Goal: Task Accomplishment & Management: Complete application form

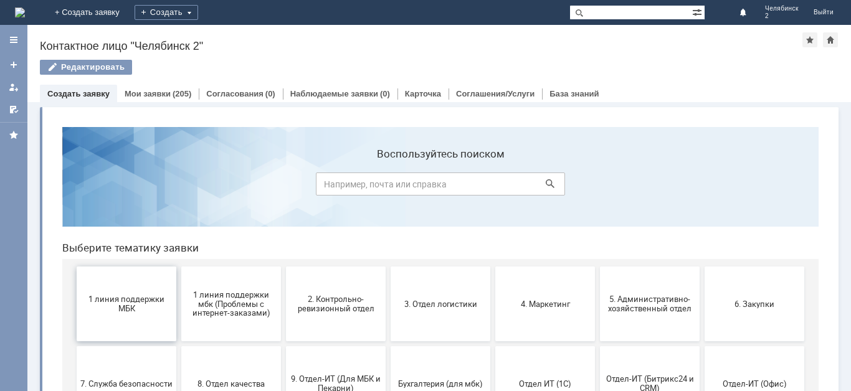
click at [131, 314] on button "1 линия поддержки МБК" at bounding box center [127, 304] width 100 height 75
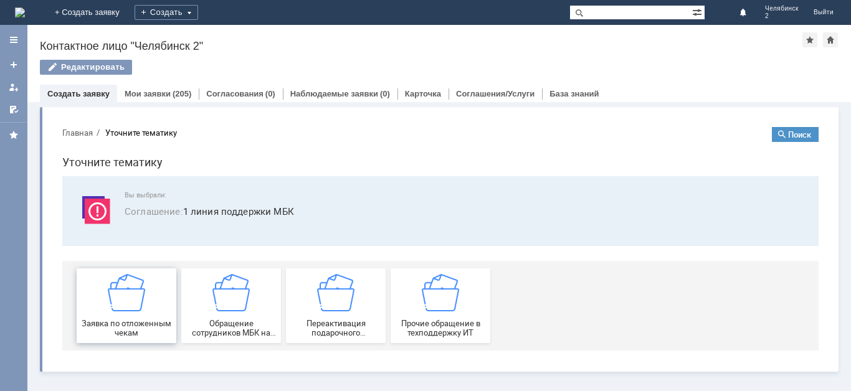
click at [132, 307] on img at bounding box center [126, 292] width 37 height 37
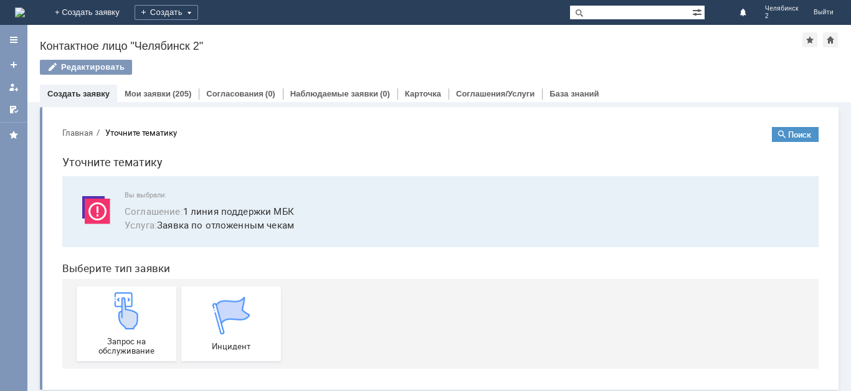
click at [132, 307] on img at bounding box center [126, 310] width 37 height 37
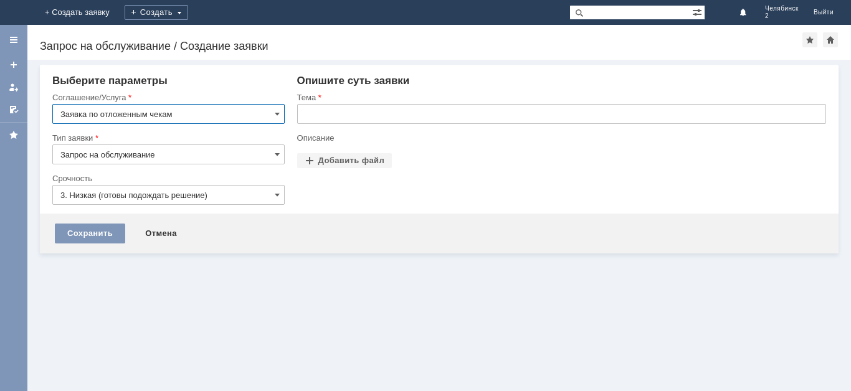
click at [359, 117] on input "text" at bounding box center [561, 114] width 529 height 20
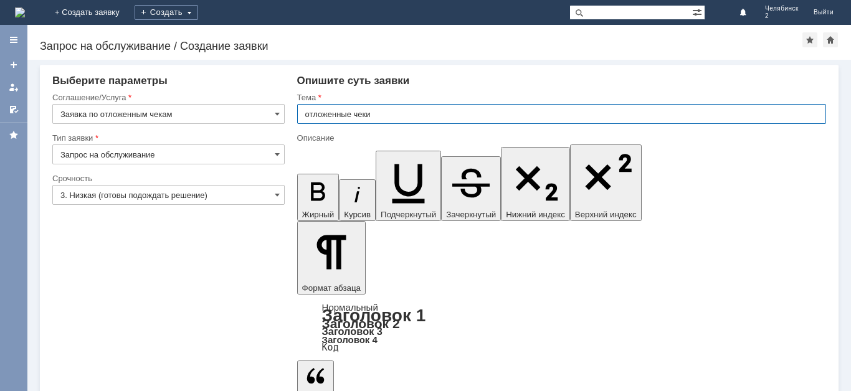
type input "отложенные чеки"
